Goal: Task Accomplishment & Management: Manage account settings

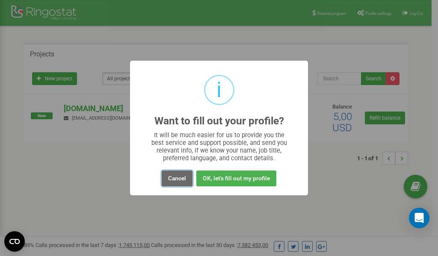
click at [174, 179] on button "Cancel" at bounding box center [177, 179] width 31 height 16
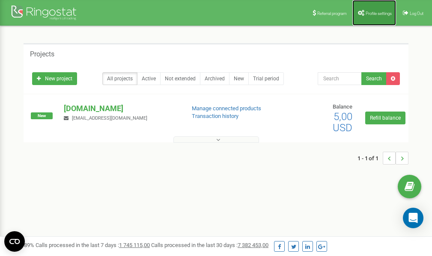
click at [367, 17] on link "Profile settings" at bounding box center [374, 13] width 44 height 26
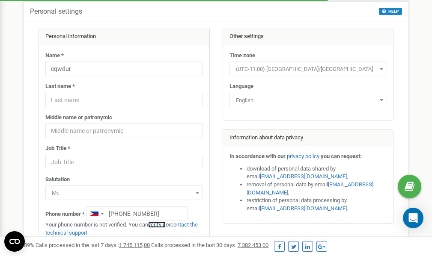
click at [161, 225] on link "verify it" at bounding box center [157, 225] width 18 height 6
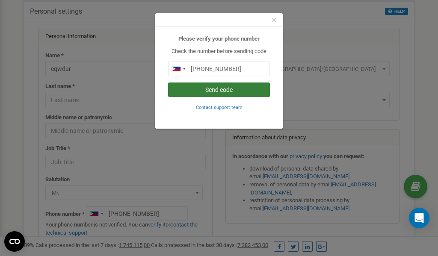
click at [214, 89] on button "Send code" at bounding box center [219, 90] width 102 height 15
